Goal: Transaction & Acquisition: Purchase product/service

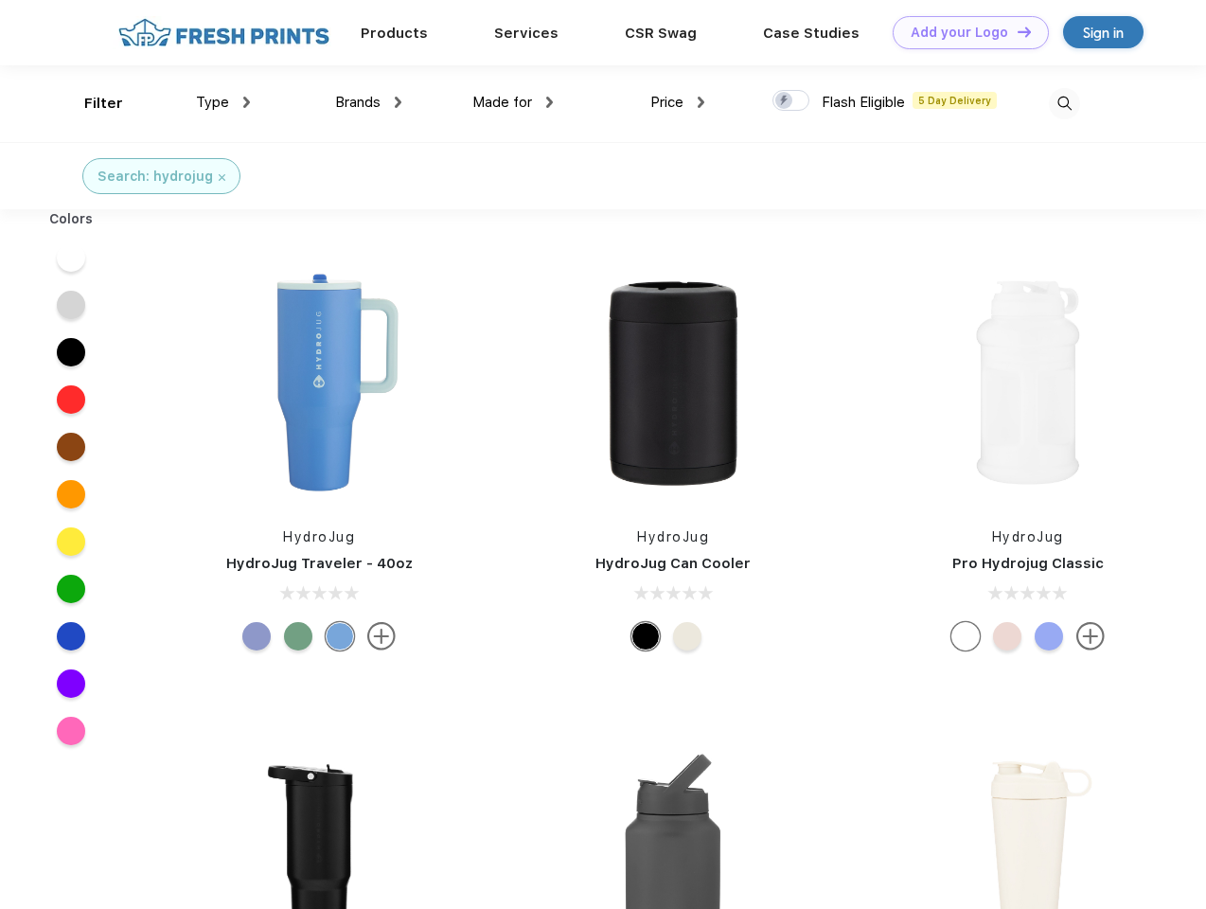
scroll to position [1, 0]
click at [964, 32] on link "Add your Logo Design Tool" at bounding box center [971, 32] width 156 height 33
click at [0, 0] on div "Design Tool" at bounding box center [0, 0] width 0 height 0
click at [1016, 31] on link "Add your Logo Design Tool" at bounding box center [971, 32] width 156 height 33
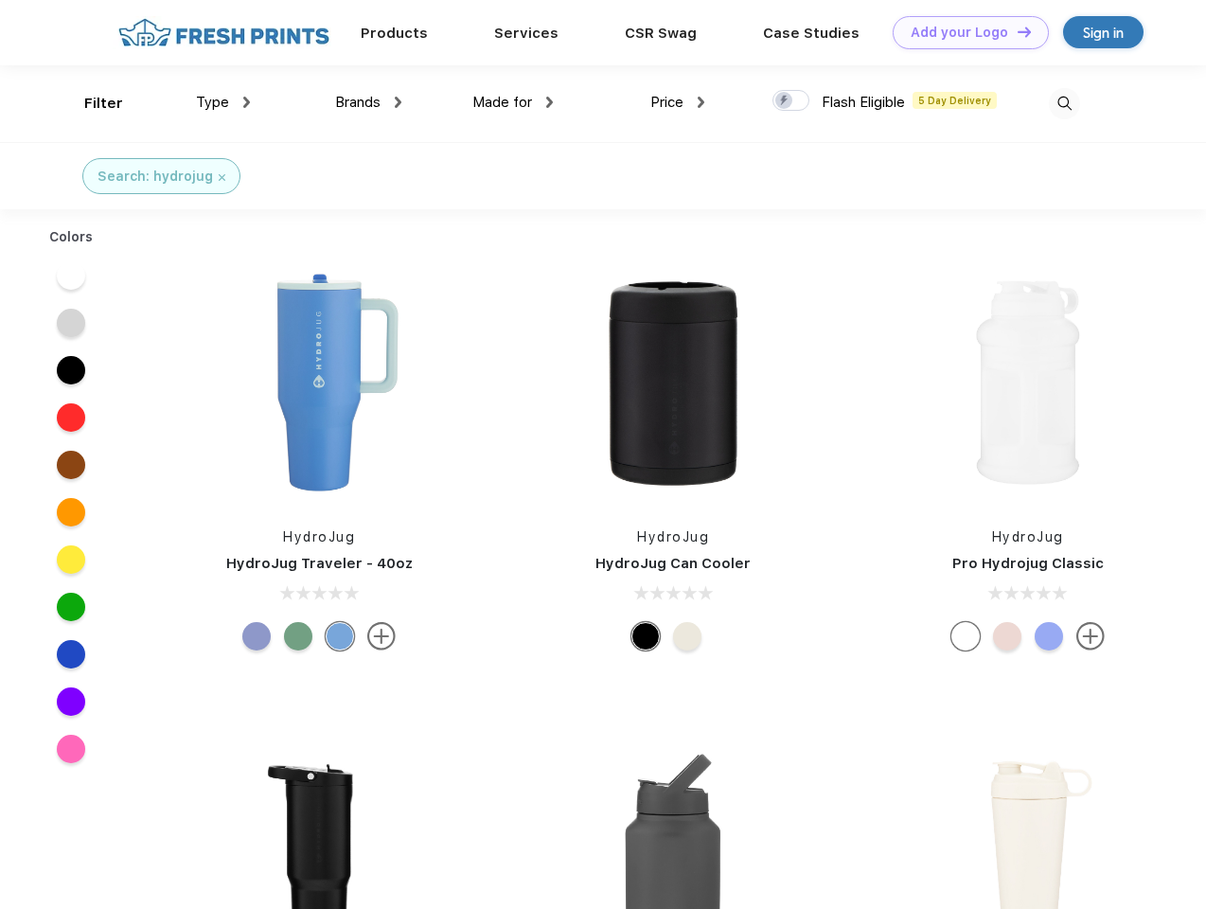
click at [91, 103] on div "Filter" at bounding box center [103, 104] width 39 height 22
click at [223, 102] on span "Type" at bounding box center [212, 102] width 33 height 17
click at [368, 102] on span "Brands" at bounding box center [357, 102] width 45 height 17
click at [513, 102] on span "Made for" at bounding box center [502, 102] width 60 height 17
click at [678, 102] on span "Price" at bounding box center [666, 102] width 33 height 17
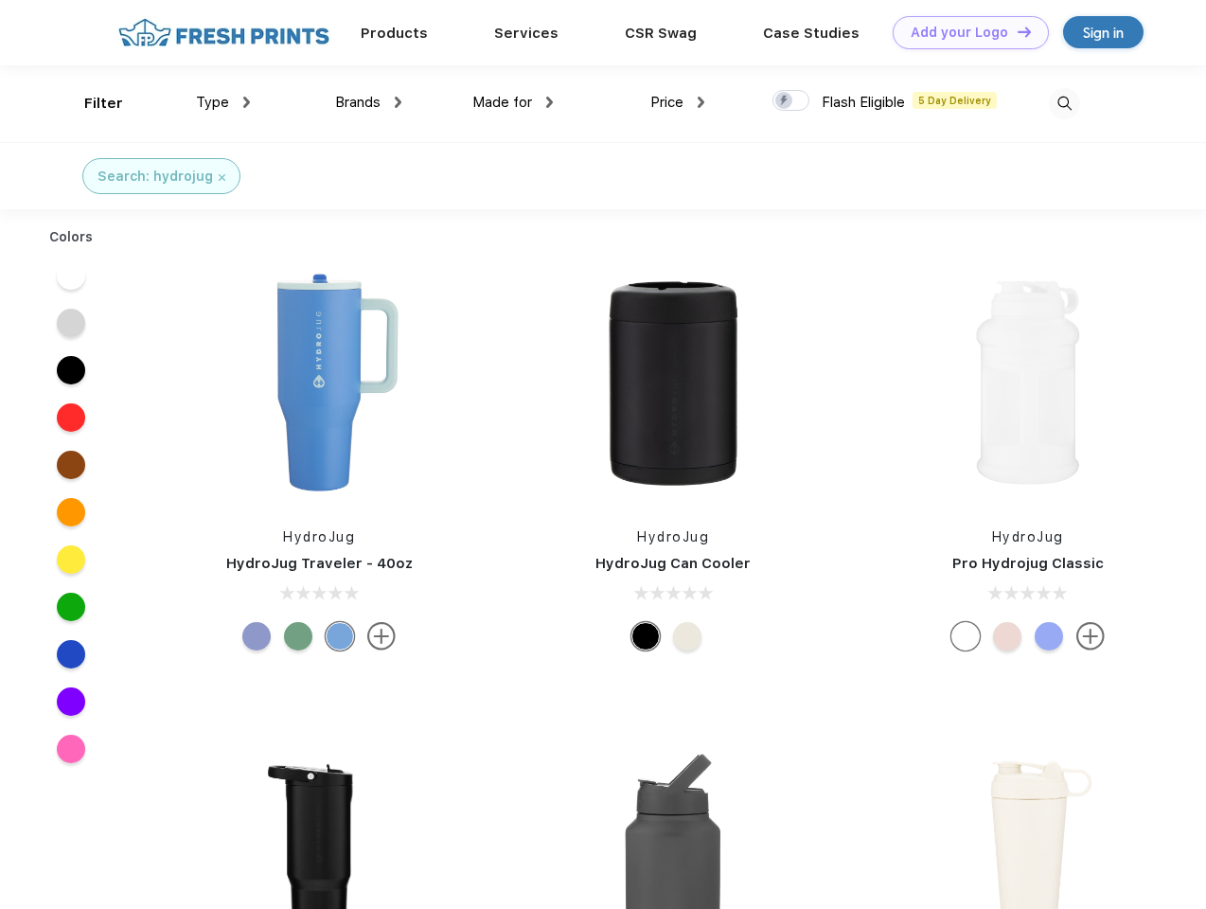
click at [791, 101] on div at bounding box center [790, 100] width 37 height 21
click at [785, 101] on input "checkbox" at bounding box center [778, 95] width 12 height 12
click at [1064, 103] on img at bounding box center [1064, 103] width 31 height 31
